Goal: Information Seeking & Learning: Understand process/instructions

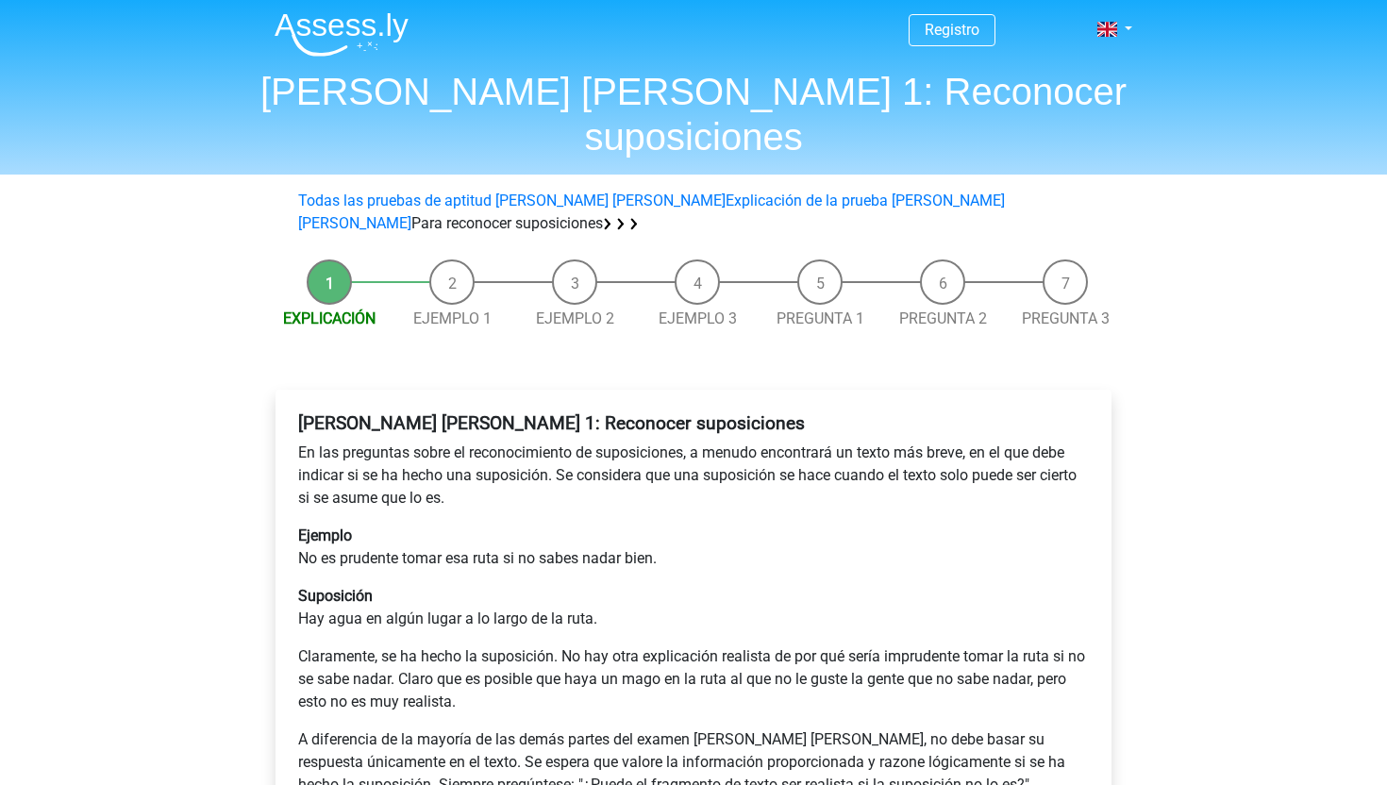
scroll to position [6, 0]
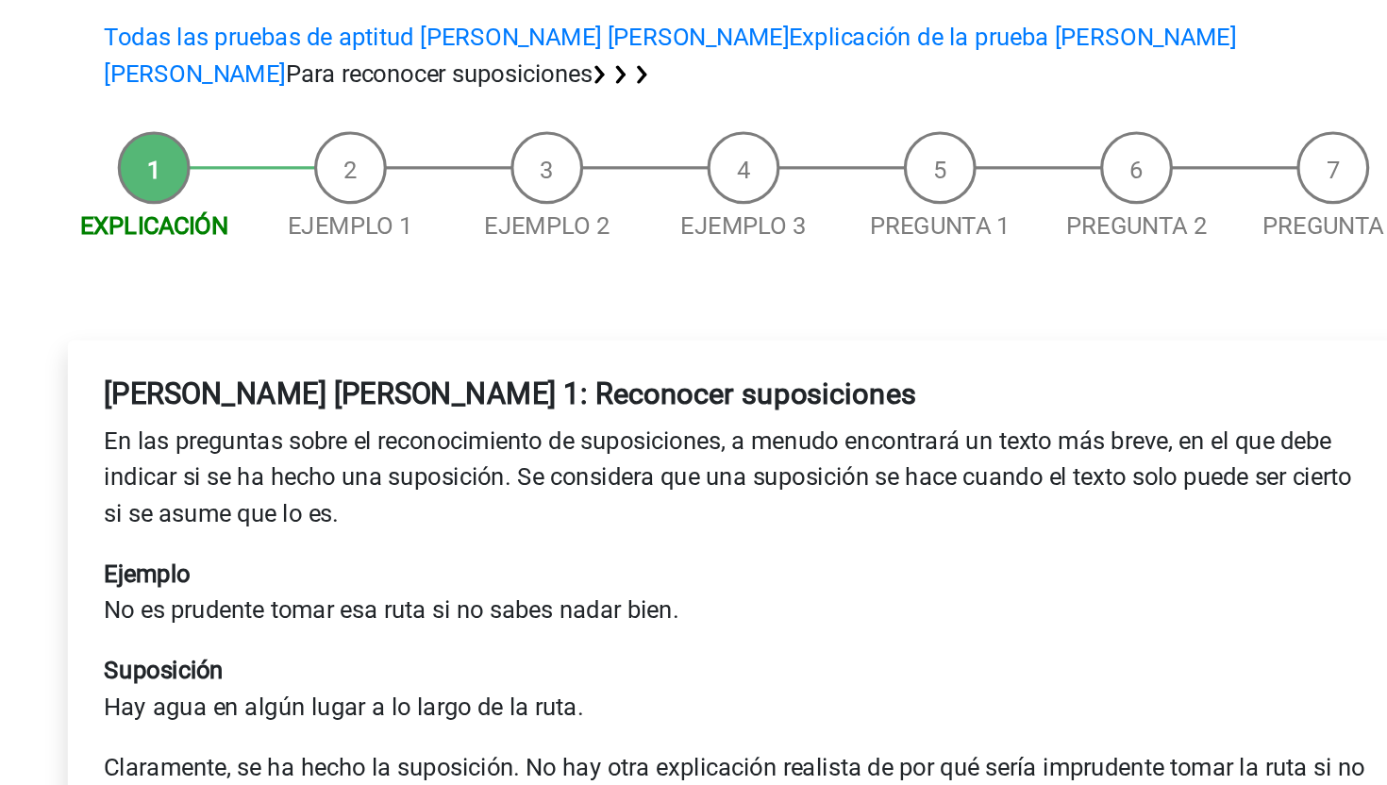
click at [451, 257] on li "Ejemplo 1" at bounding box center [452, 292] width 123 height 71
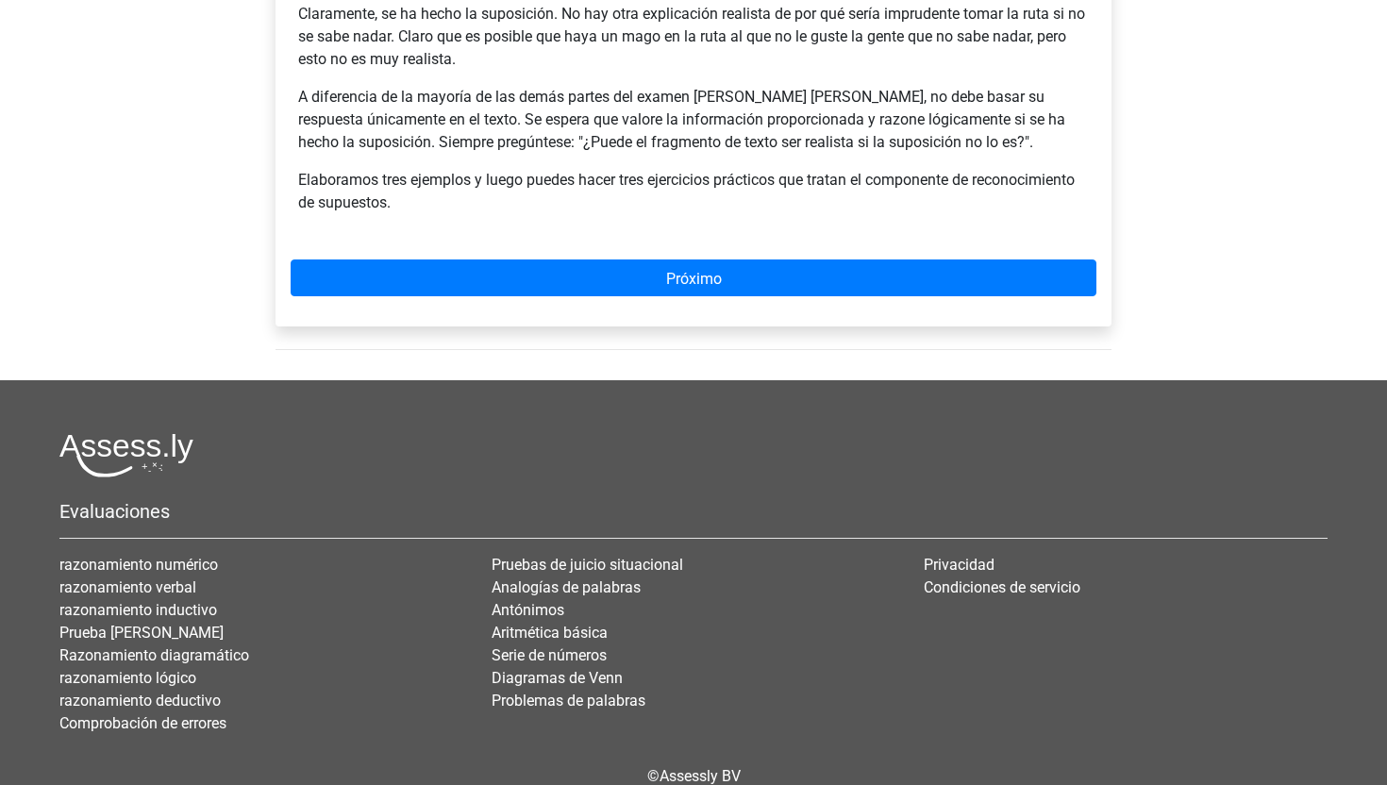
scroll to position [695, 0]
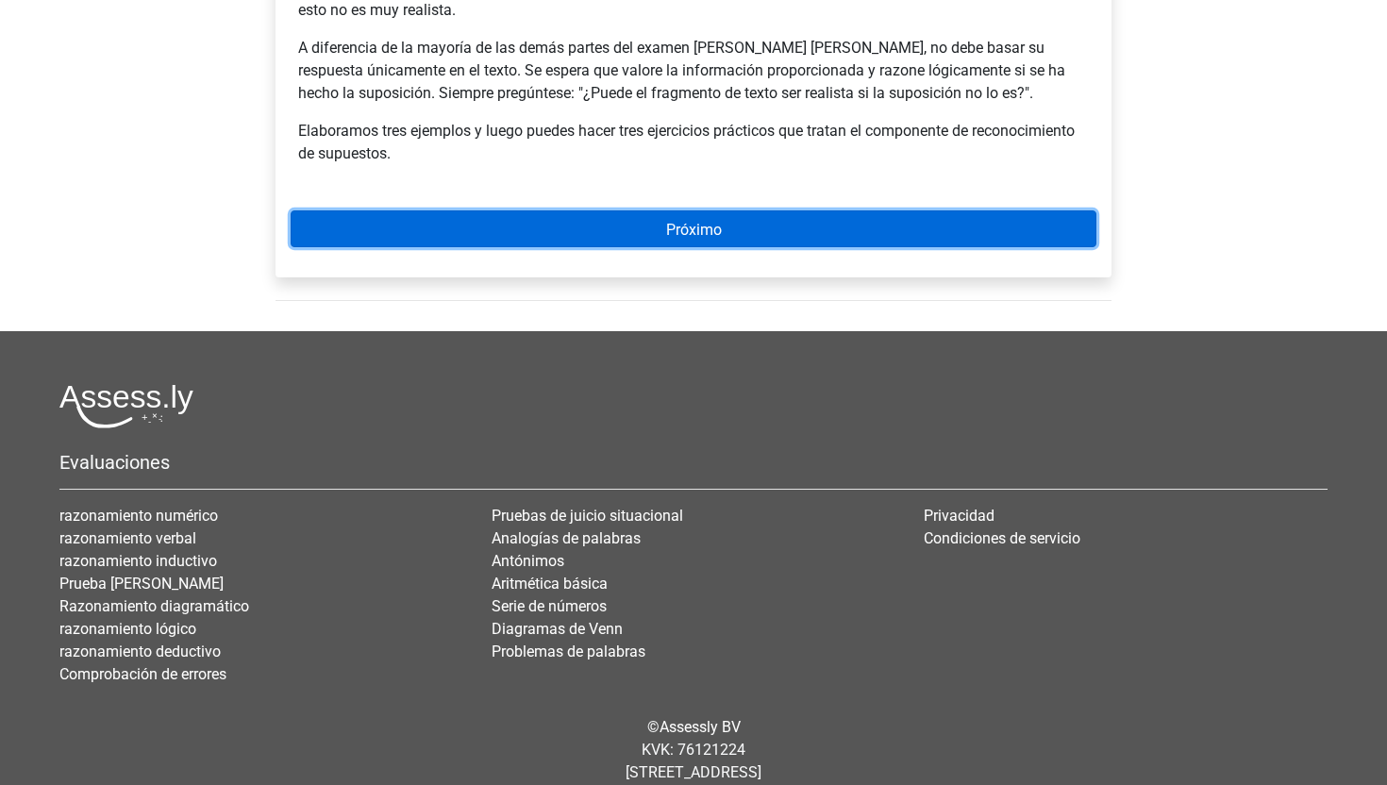
click at [585, 210] on link "Próximo" at bounding box center [694, 228] width 806 height 37
